Goal: Task Accomplishment & Management: Complete application form

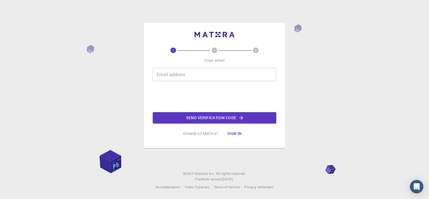
click at [189, 73] on input "Email address" at bounding box center [215, 74] width 124 height 13
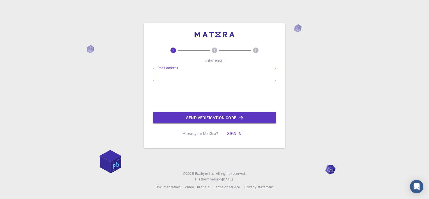
type input "[EMAIL_ADDRESS][DOMAIN_NAME]"
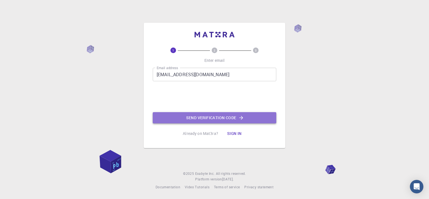
click at [216, 116] on button "Send verification code" at bounding box center [215, 117] width 124 height 11
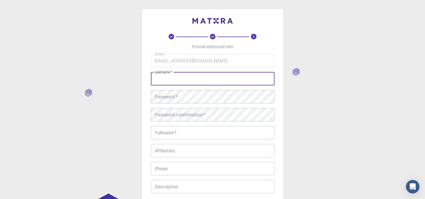
click at [177, 81] on input "username   *" at bounding box center [213, 78] width 124 height 13
click at [171, 81] on input "username   *" at bounding box center [213, 78] width 124 height 13
type input "A"
type input "ayyi"
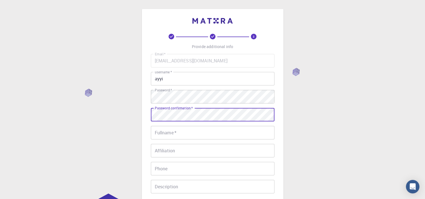
click at [192, 111] on div "Password confirmation   * Password confirmation   *" at bounding box center [213, 114] width 124 height 13
click at [186, 134] on input "Fullname   *" at bounding box center [213, 132] width 124 height 13
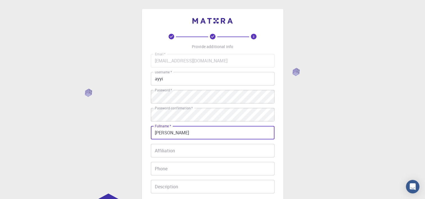
type input "[PERSON_NAME]"
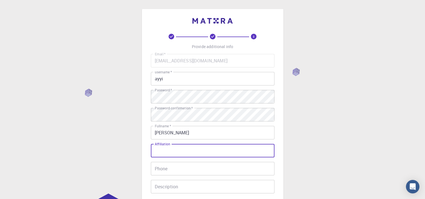
click at [177, 151] on input "Affiliation" at bounding box center [213, 150] width 124 height 13
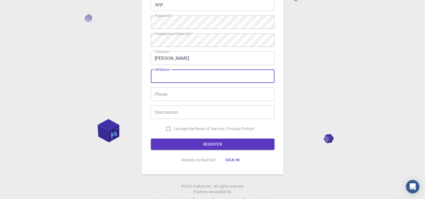
scroll to position [87, 0]
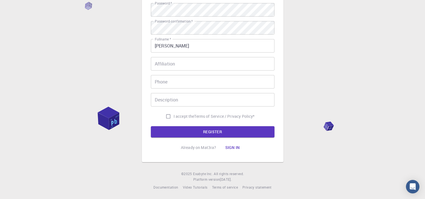
click at [174, 116] on span "I accept the" at bounding box center [184, 116] width 21 height 6
click at [173, 116] on input "I accept the Terms of Service / Privacy Policy *" at bounding box center [168, 116] width 11 height 11
checkbox input "true"
click at [201, 129] on button "REGISTER" at bounding box center [213, 131] width 124 height 11
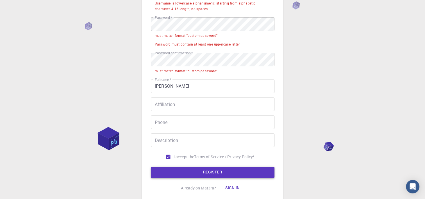
scroll to position [101, 0]
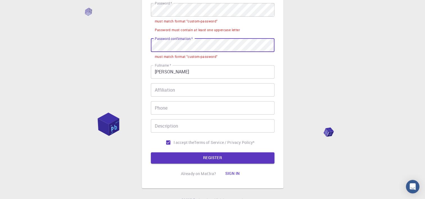
click at [148, 45] on div "3 Provide additional info Email   * [EMAIL_ADDRESS][DOMAIN_NAME] Email   * user…" at bounding box center [213, 48] width 142 height 280
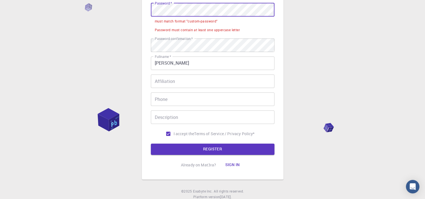
click at [150, 9] on div "3 Provide additional info Email   * [EMAIL_ADDRESS][DOMAIN_NAME] Email   * user…" at bounding box center [213, 44] width 142 height 272
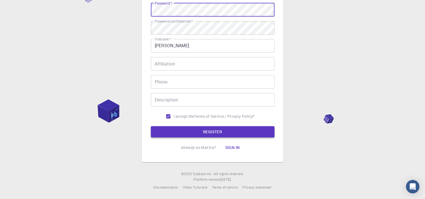
click at [201, 131] on button "REGISTER" at bounding box center [213, 131] width 124 height 11
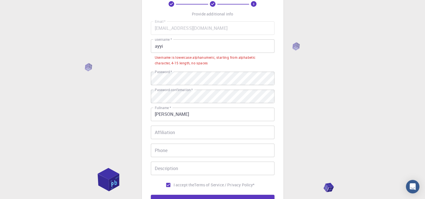
scroll to position [16, 0]
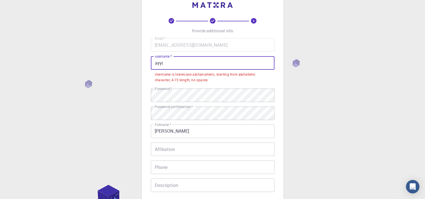
click at [158, 63] on input "ayyi" at bounding box center [213, 62] width 124 height 13
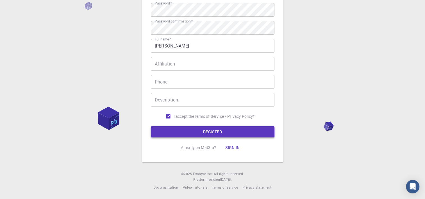
click at [194, 129] on button "REGISTER" at bounding box center [213, 131] width 124 height 11
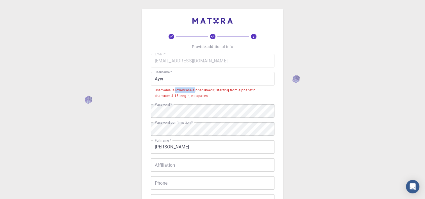
drag, startPoint x: 176, startPoint y: 91, endPoint x: 195, endPoint y: 90, distance: 19.7
click at [195, 90] on div "Username is lowercase alphanumeric, starting from alphabetic character, 4-15 le…" at bounding box center [213, 92] width 116 height 11
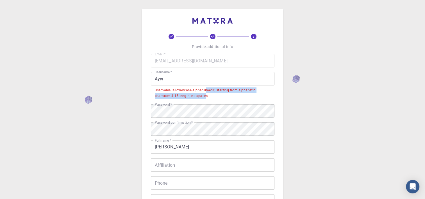
drag, startPoint x: 195, startPoint y: 90, endPoint x: 206, endPoint y: 93, distance: 10.8
click at [206, 93] on div "Username is lowercase alphanumeric, starting from alphabetic character, 4-15 le…" at bounding box center [213, 92] width 116 height 11
drag, startPoint x: 206, startPoint y: 93, endPoint x: 211, endPoint y: 100, distance: 9.0
click at [211, 100] on div "Email   * [EMAIL_ADDRESS][DOMAIN_NAME] Email   * username   * Ayyi username   *…" at bounding box center [213, 138] width 124 height 169
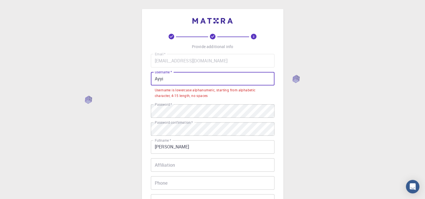
drag, startPoint x: 175, startPoint y: 79, endPoint x: 113, endPoint y: 81, distance: 62.1
click at [113, 81] on div "3 Provide additional info Email   * [EMAIL_ADDRESS][DOMAIN_NAME] Email   * user…" at bounding box center [212, 150] width 425 height 300
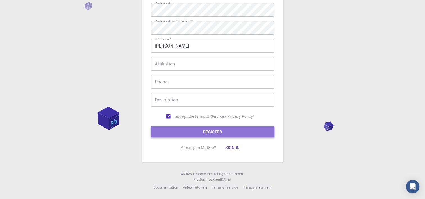
click at [222, 132] on button "REGISTER" at bounding box center [213, 131] width 124 height 11
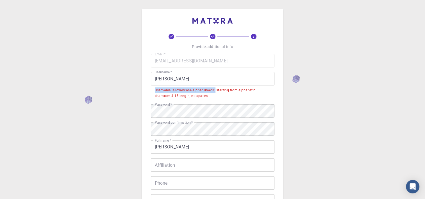
drag, startPoint x: 152, startPoint y: 91, endPoint x: 216, endPoint y: 91, distance: 64.0
click at [216, 91] on li "Username is lowercase alphanumeric, starting from alphabetic character, 4-15 le…" at bounding box center [213, 92] width 124 height 14
drag, startPoint x: 216, startPoint y: 91, endPoint x: 200, endPoint y: 89, distance: 16.3
click at [200, 89] on div "Username is lowercase alphanumeric, starting from alphabetic character, 4-15 le…" at bounding box center [213, 92] width 116 height 11
click at [190, 90] on div "Username is lowercase alphanumeric, starting from alphabetic character, 4-15 le…" at bounding box center [213, 92] width 116 height 11
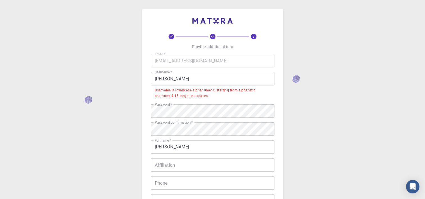
click at [198, 90] on div "Username is lowercase alphanumeric, starting from alphabetic character, 4-15 le…" at bounding box center [213, 92] width 116 height 11
copy div "alphanumeric"
drag, startPoint x: 180, startPoint y: 81, endPoint x: 128, endPoint y: 81, distance: 51.7
click at [128, 81] on div "3 Provide additional info Email   * [EMAIL_ADDRESS][DOMAIN_NAME] Email   * user…" at bounding box center [212, 150] width 425 height 300
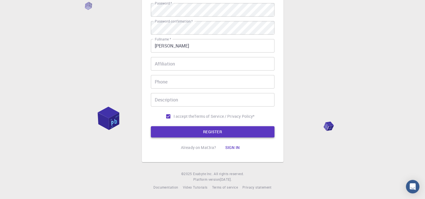
click at [211, 127] on button "REGISTER" at bounding box center [213, 131] width 124 height 11
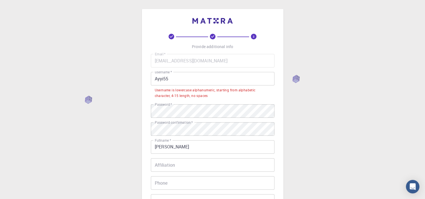
click at [167, 79] on input "Ayyi55" at bounding box center [213, 78] width 124 height 13
click at [165, 79] on input "Ayyi55" at bounding box center [213, 78] width 124 height 13
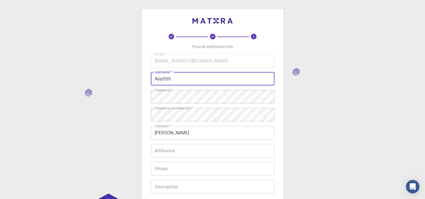
scroll to position [87, 0]
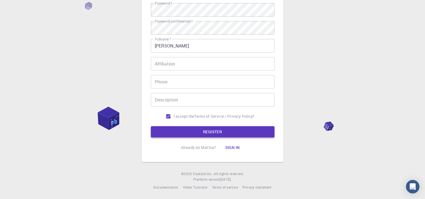
click at [202, 128] on button "REGISTER" at bounding box center [213, 131] width 124 height 11
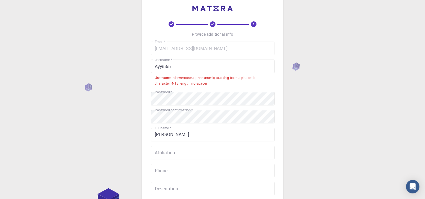
scroll to position [0, 0]
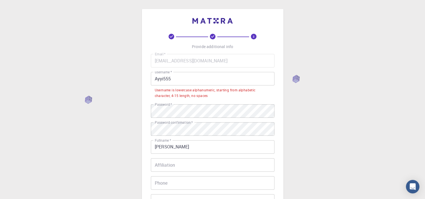
click at [174, 78] on input "Ayyi555" at bounding box center [213, 78] width 124 height 13
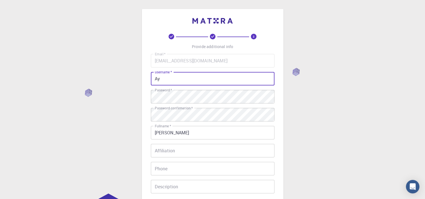
type input "A"
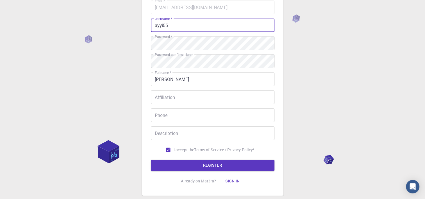
scroll to position [87, 0]
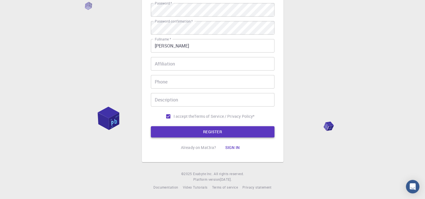
type input "ayyi55"
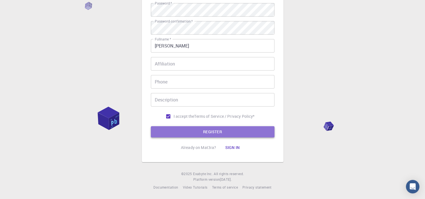
click at [212, 135] on button "REGISTER" at bounding box center [213, 131] width 124 height 11
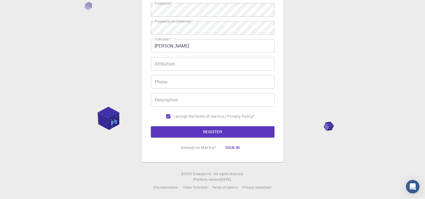
click at [211, 137] on div "3 Provide additional info Email   * [EMAIL_ADDRESS][DOMAIN_NAME] Email   * user…" at bounding box center [213, 50] width 124 height 206
click at [206, 134] on button "REGISTER" at bounding box center [213, 131] width 124 height 11
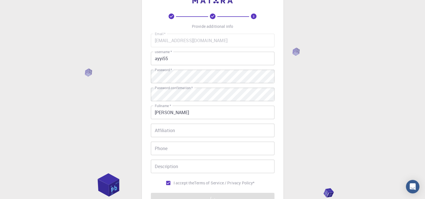
scroll to position [0, 0]
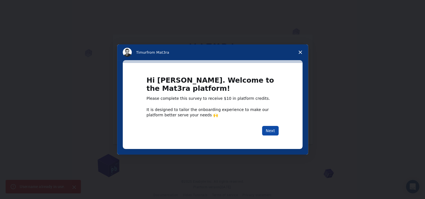
click at [272, 130] on button "Next" at bounding box center [270, 131] width 17 height 10
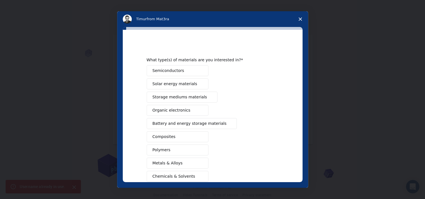
click at [299, 18] on polygon "Close survey" at bounding box center [300, 18] width 3 height 3
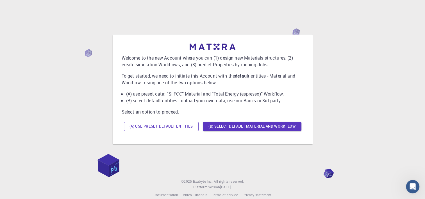
click at [162, 124] on button "(A) Use preset default entities" at bounding box center [161, 126] width 75 height 9
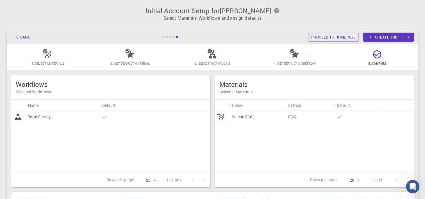
click at [38, 121] on div "Total Energy" at bounding box center [62, 117] width 74 height 12
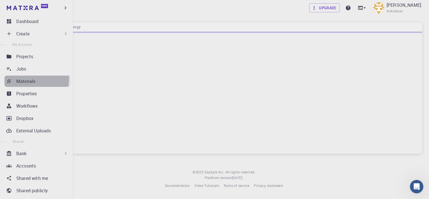
click at [20, 78] on p "Materials" at bounding box center [25, 81] width 19 height 7
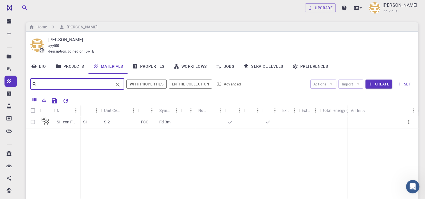
click at [81, 86] on input "text" at bounding box center [75, 84] width 76 height 8
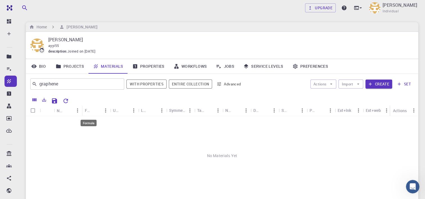
click at [90, 110] on div "Formula" at bounding box center [88, 110] width 7 height 11
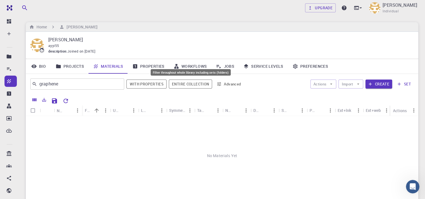
click at [184, 83] on button "Entire collection" at bounding box center [190, 83] width 43 height 9
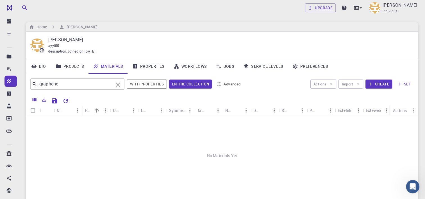
click at [100, 84] on input "graphene" at bounding box center [75, 84] width 76 height 8
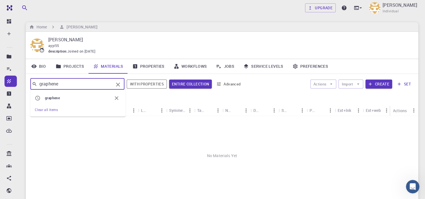
click at [100, 84] on input "graphene" at bounding box center [75, 84] width 76 height 8
type input "ú"
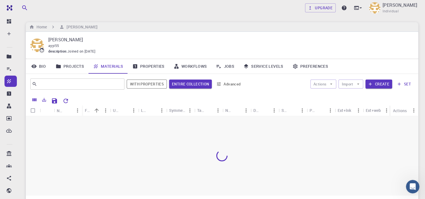
click at [134, 154] on div at bounding box center [222, 155] width 392 height 79
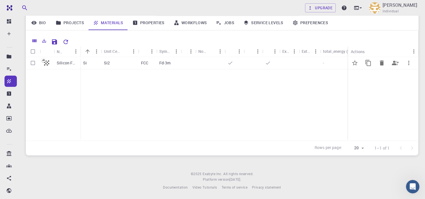
click at [103, 61] on div "Si2" at bounding box center [119, 63] width 37 height 12
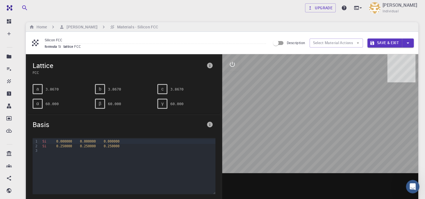
drag, startPoint x: 341, startPoint y: 132, endPoint x: 301, endPoint y: 128, distance: 40.3
click at [301, 128] on div at bounding box center [320, 141] width 196 height 175
drag, startPoint x: 301, startPoint y: 128, endPoint x: 312, endPoint y: 129, distance: 11.0
click at [312, 129] on div at bounding box center [320, 141] width 196 height 175
drag, startPoint x: 312, startPoint y: 129, endPoint x: 346, endPoint y: 125, distance: 34.8
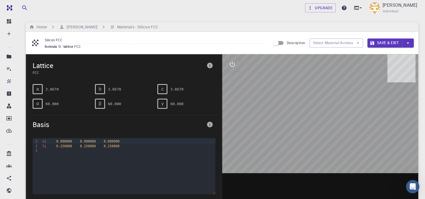
click at [346, 125] on div at bounding box center [320, 141] width 196 height 175
drag, startPoint x: 312, startPoint y: 127, endPoint x: 282, endPoint y: 141, distance: 33.7
click at [282, 141] on div at bounding box center [320, 141] width 196 height 175
click at [70, 147] on div "Si 0.250000 0.250000 0.250000" at bounding box center [128, 146] width 174 height 4
click at [63, 144] on span "0.250000" at bounding box center [64, 146] width 16 height 4
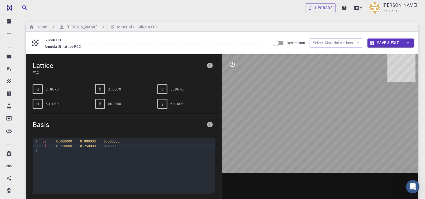
click at [101, 101] on div "β" at bounding box center [100, 104] width 10 height 10
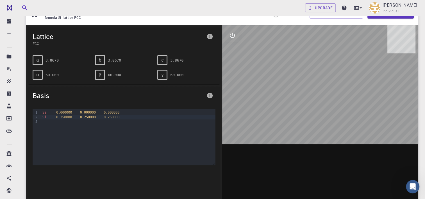
scroll to position [14, 0]
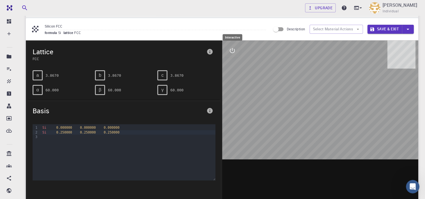
click at [230, 50] on icon "interactive" at bounding box center [232, 50] width 5 height 5
click at [233, 69] on button "view" at bounding box center [232, 63] width 13 height 13
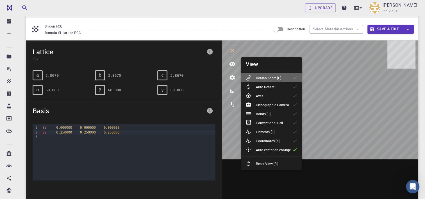
click at [265, 81] on li "Rotate/Zoom [O]" at bounding box center [271, 77] width 61 height 9
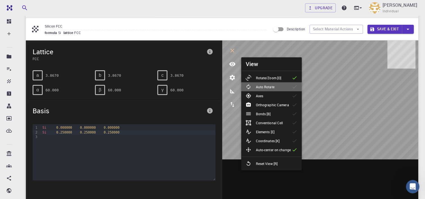
click at [274, 88] on div "Auto Rotate" at bounding box center [261, 87] width 33 height 6
click at [275, 93] on li "Axes" at bounding box center [271, 95] width 61 height 9
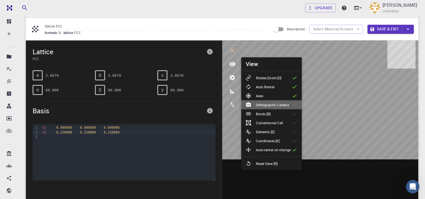
click at [275, 102] on p "Orthographic Camera" at bounding box center [272, 104] width 33 height 5
click at [274, 113] on div "Bonds [B]" at bounding box center [259, 114] width 29 height 6
click at [274, 120] on p "Conventional Cell" at bounding box center [269, 122] width 27 height 5
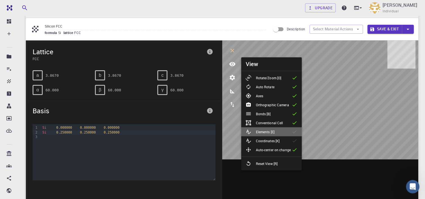
click at [274, 130] on p "Elements [E]" at bounding box center [265, 131] width 19 height 5
click at [277, 138] on p "Coordinates [K]" at bounding box center [268, 140] width 24 height 5
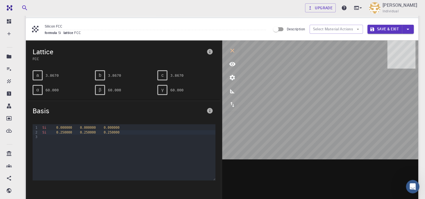
click at [35, 30] on icon at bounding box center [35, 29] width 6 height 6
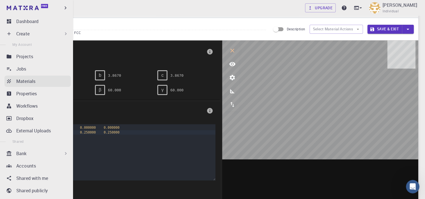
click at [13, 77] on link "Materials" at bounding box center [37, 81] width 66 height 11
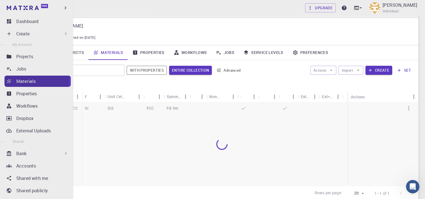
click at [19, 79] on p "Materials" at bounding box center [25, 81] width 19 height 7
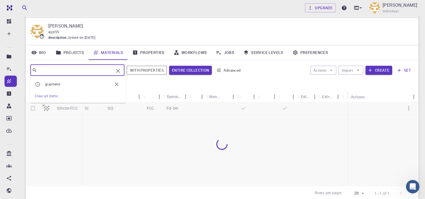
click at [58, 69] on input "text" at bounding box center [75, 70] width 76 height 8
type input "carbon"
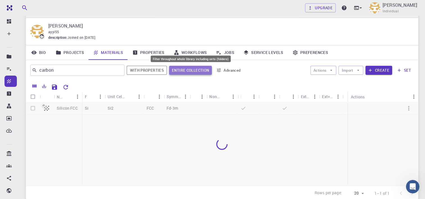
click at [194, 69] on button "Entire collection" at bounding box center [190, 70] width 43 height 9
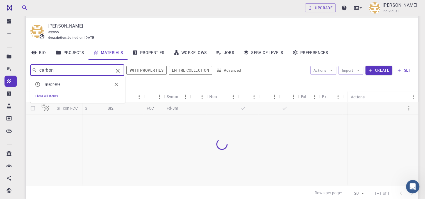
click at [107, 68] on input "carbon" at bounding box center [75, 70] width 76 height 8
click at [34, 109] on div at bounding box center [222, 143] width 392 height 83
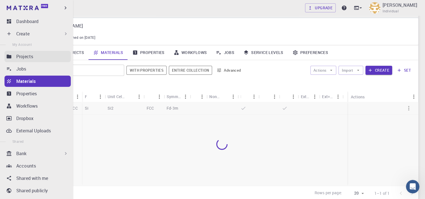
drag, startPoint x: 7, startPoint y: 92, endPoint x: 13, endPoint y: 55, distance: 36.7
click at [7, 92] on icon at bounding box center [9, 94] width 4 height 4
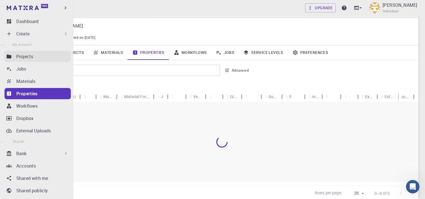
click at [13, 54] on link "Projects" at bounding box center [37, 56] width 66 height 11
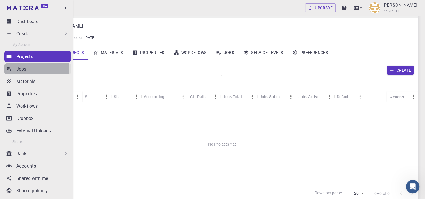
click at [24, 67] on p "Jobs" at bounding box center [21, 68] width 10 height 7
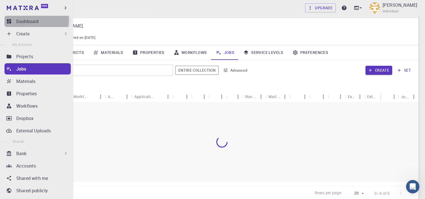
click at [27, 20] on p "Dashboard" at bounding box center [27, 21] width 22 height 7
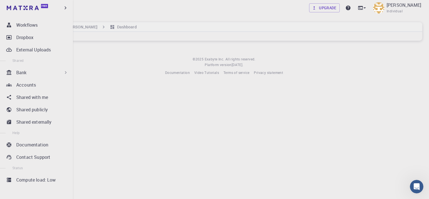
scroll to position [81, 0]
